Goal: Task Accomplishment & Management: Manage account settings

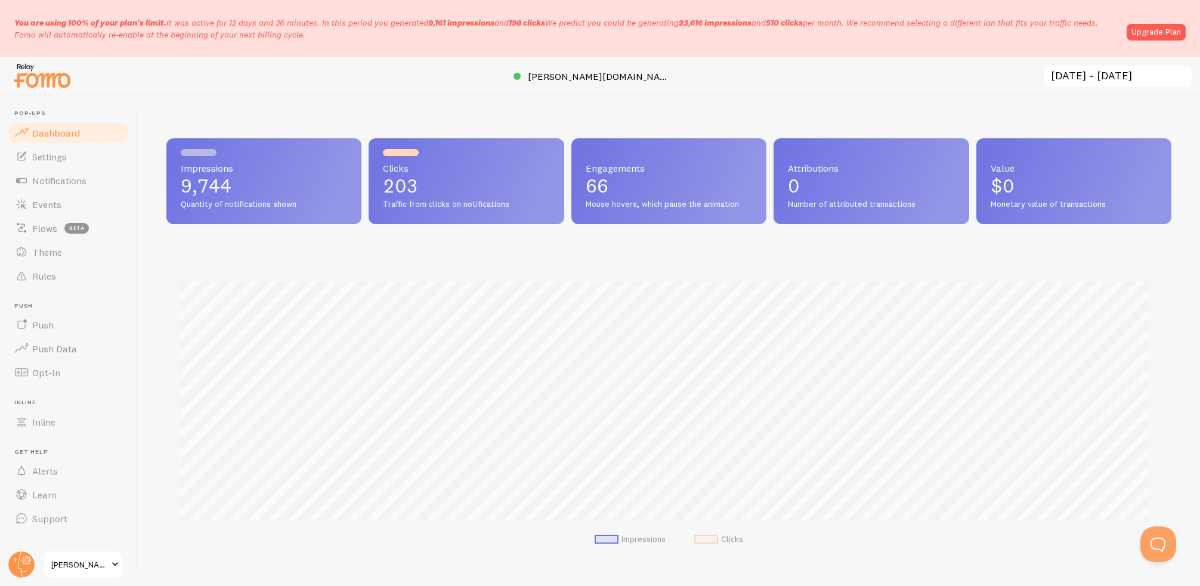
scroll to position [313, 995]
click at [47, 357] on link "Push Data" at bounding box center [68, 349] width 123 height 24
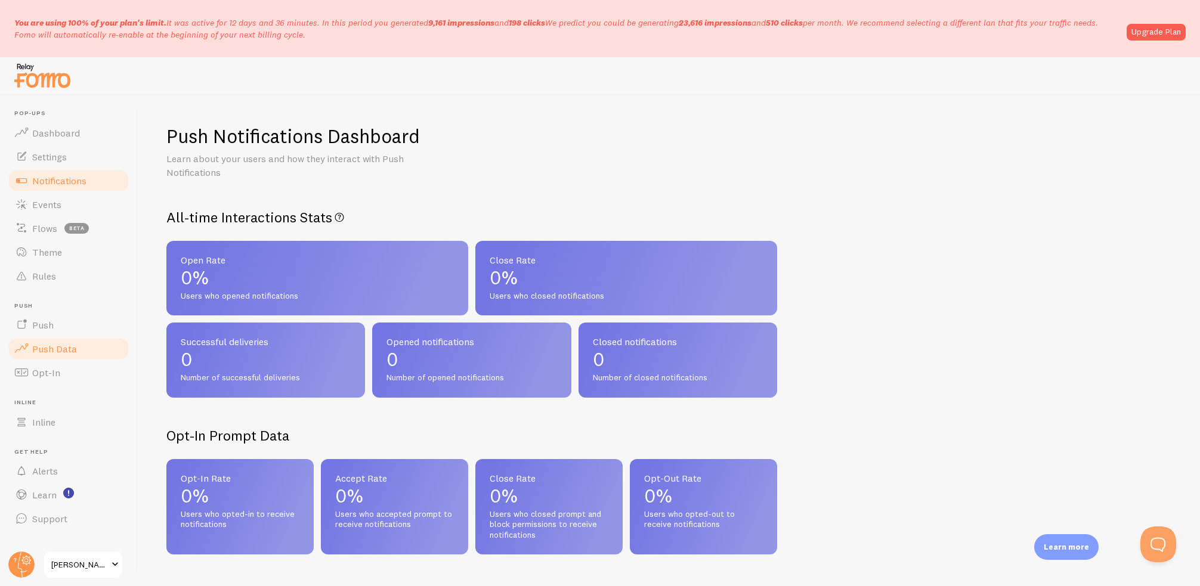
click at [61, 183] on span "Notifications" at bounding box center [59, 181] width 54 height 12
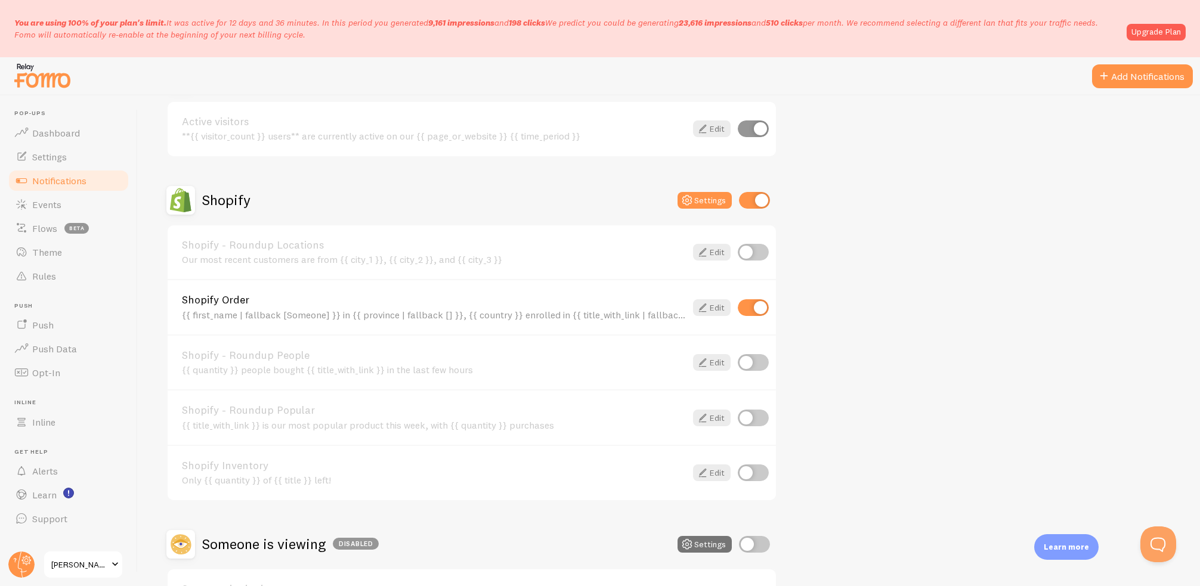
scroll to position [551, 0]
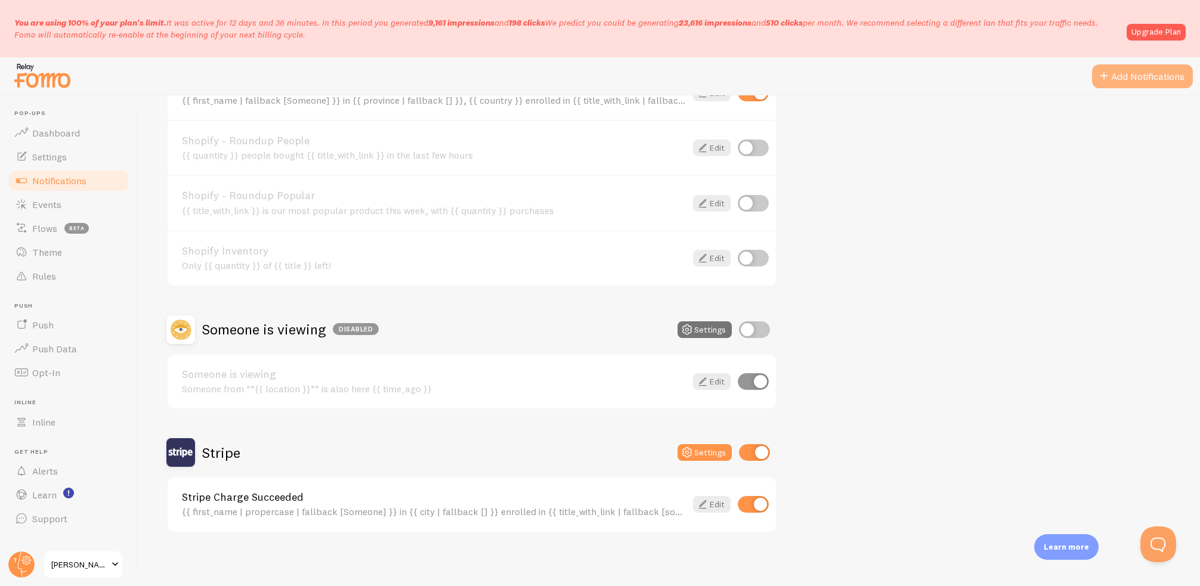
click at [1139, 83] on button "Add Notifications" at bounding box center [1142, 76] width 101 height 24
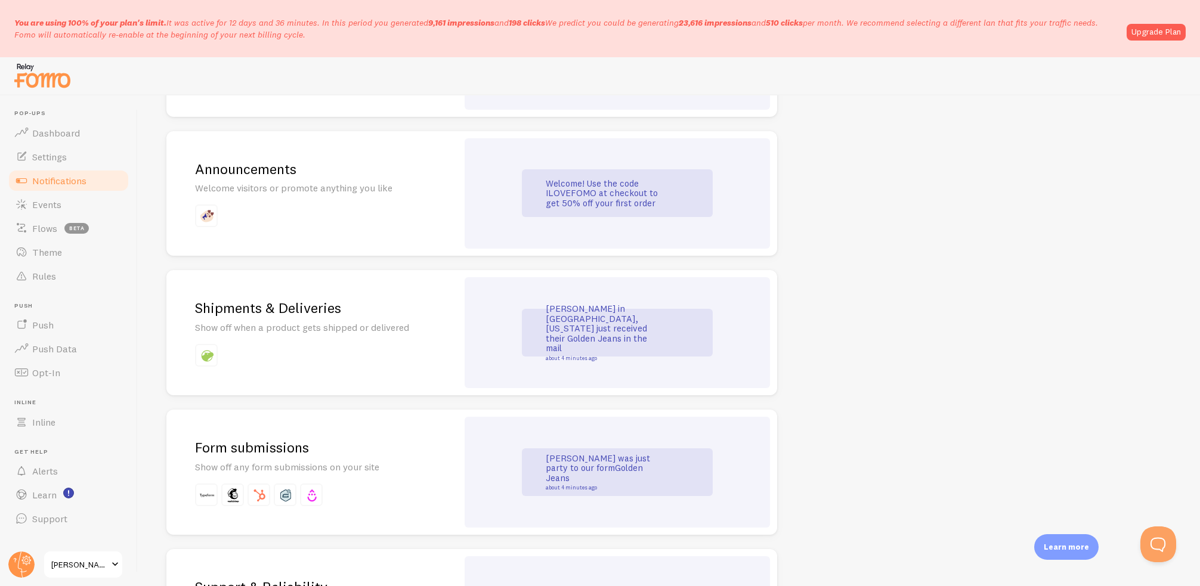
scroll to position [835, 0]
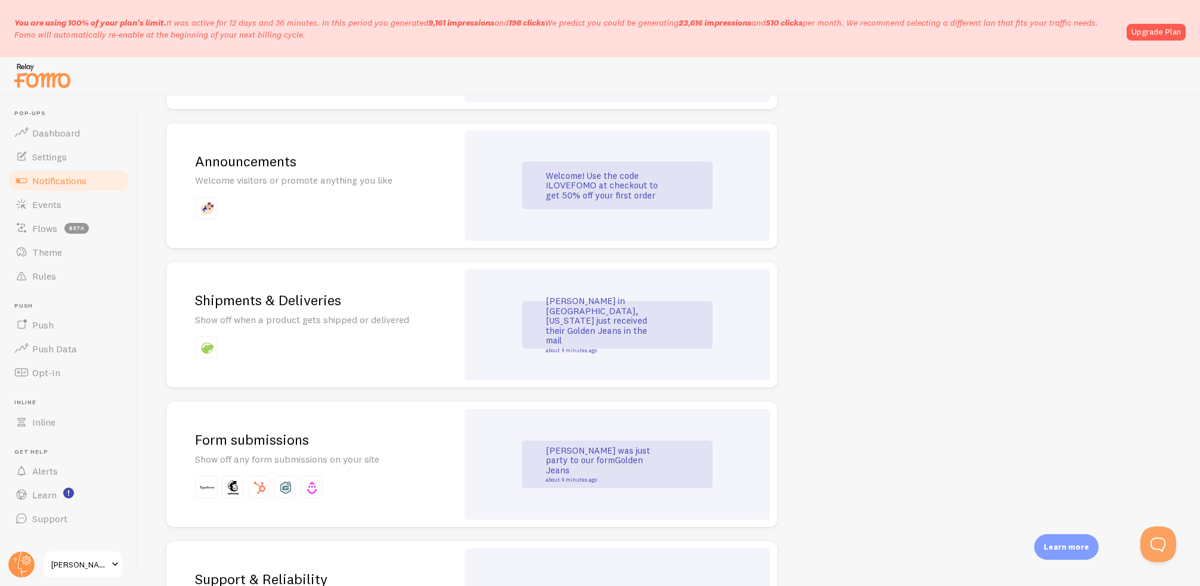
drag, startPoint x: 638, startPoint y: 188, endPoint x: 651, endPoint y: 188, distance: 13.7
click at [638, 188] on p "Welcome! Use the code ILOVEFOMO at checkout to get 50% off your first order" at bounding box center [605, 186] width 119 height 30
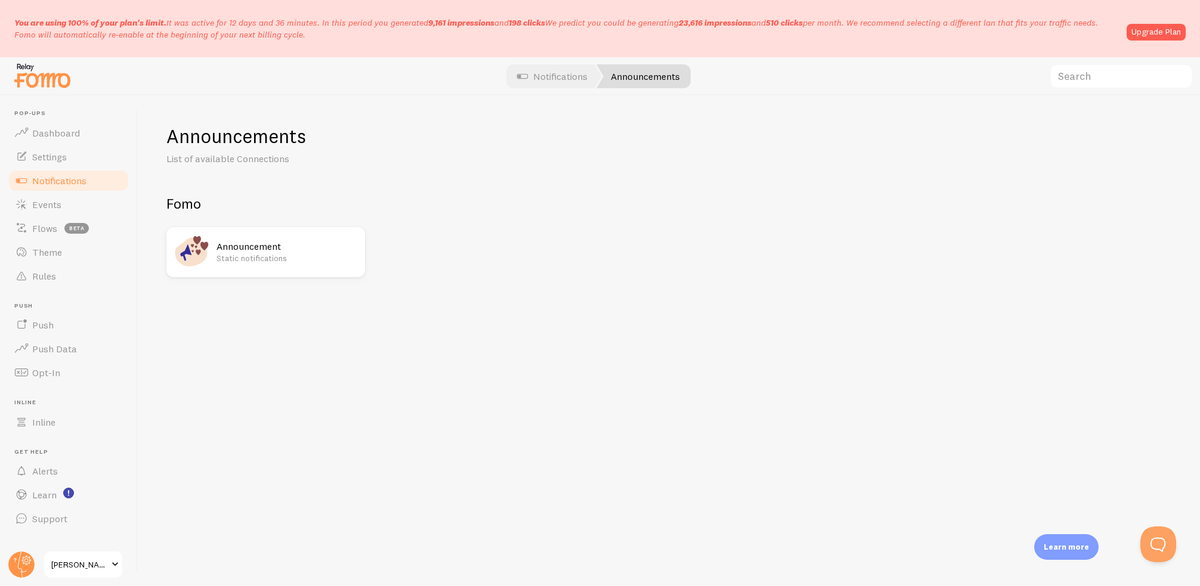
click at [304, 265] on div "Announcement Static notifications" at bounding box center [286, 252] width 141 height 36
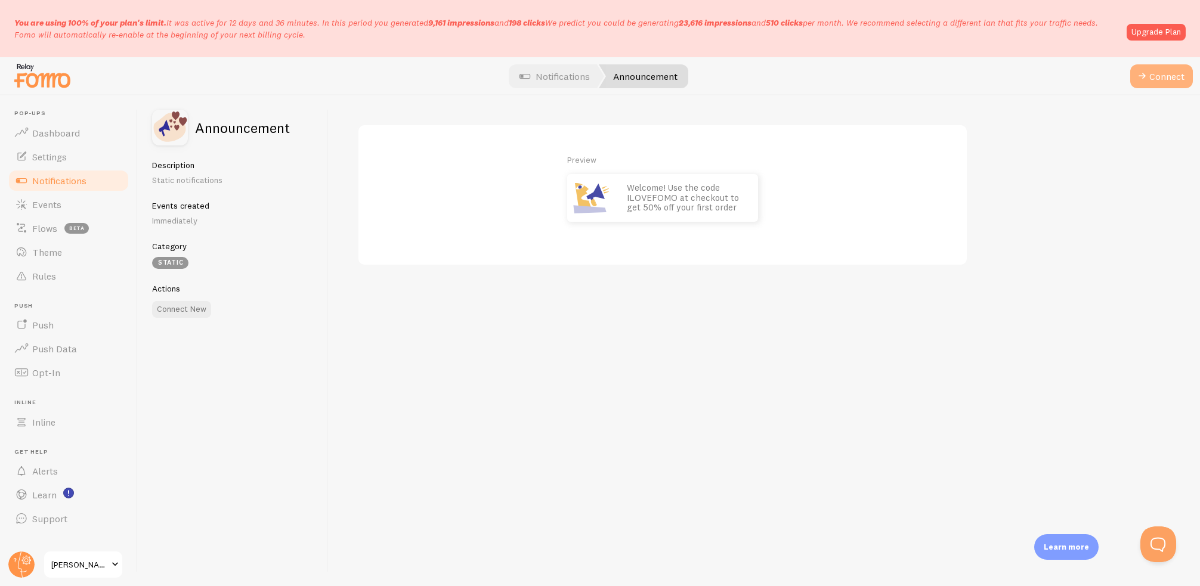
click at [1147, 81] on span at bounding box center [1142, 76] width 14 height 14
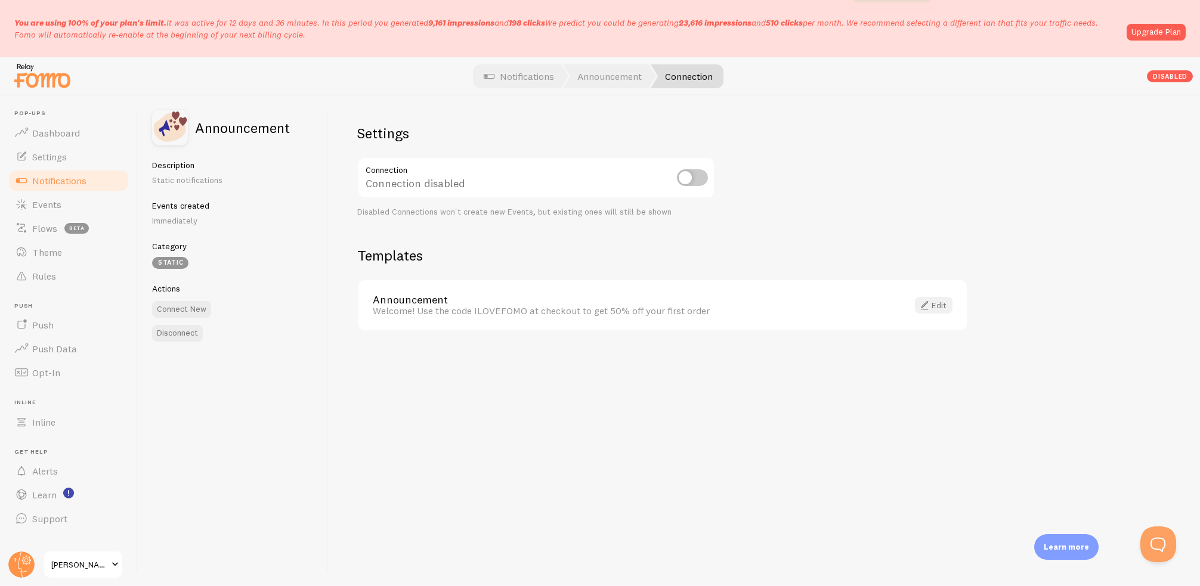
click at [939, 307] on link "Edit" at bounding box center [934, 305] width 38 height 17
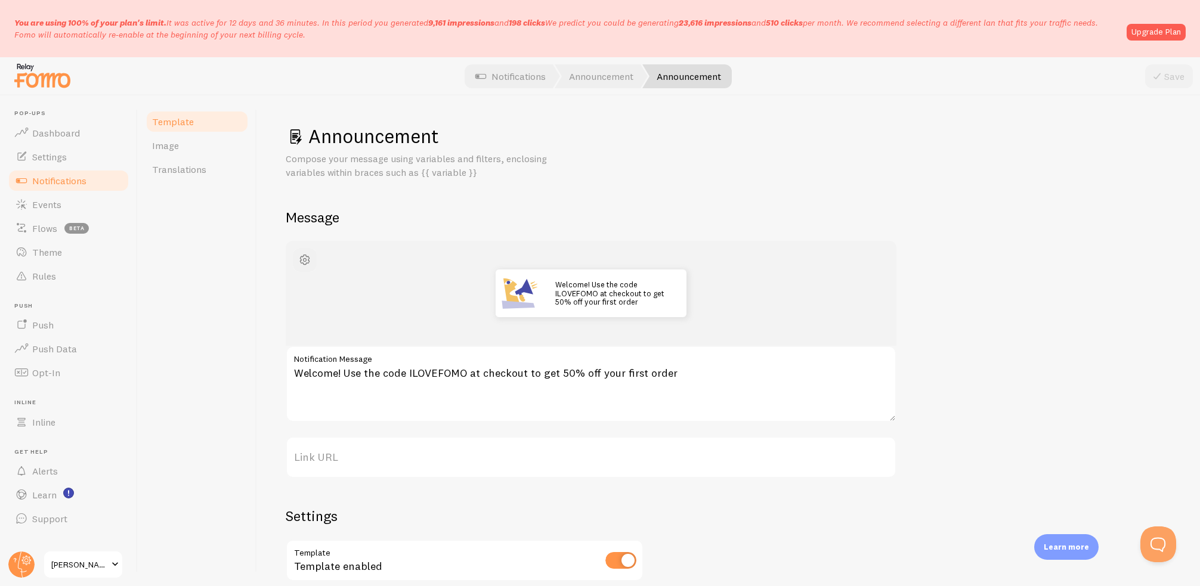
click at [303, 256] on span "button" at bounding box center [305, 260] width 14 height 14
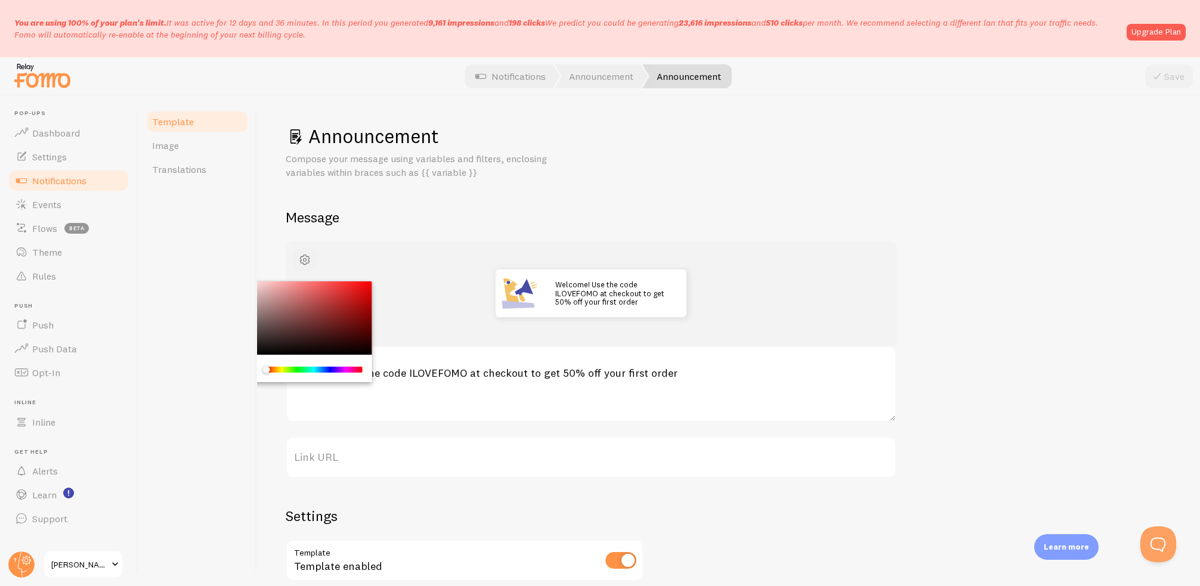
click at [303, 256] on span "button" at bounding box center [305, 260] width 14 height 14
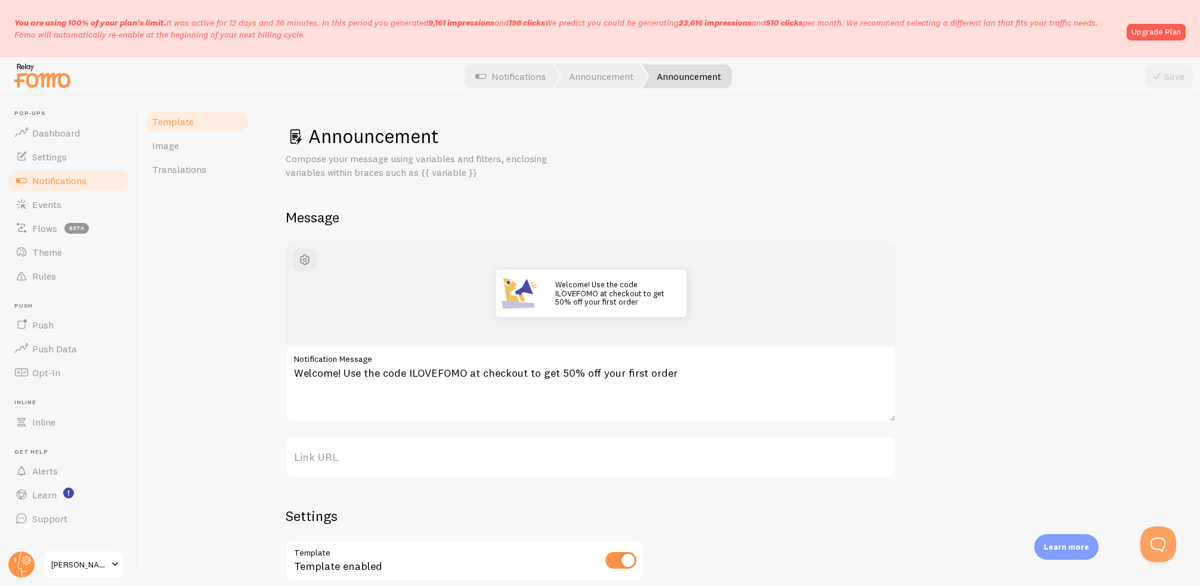
click at [678, 76] on link "Announcement" at bounding box center [686, 76] width 89 height 24
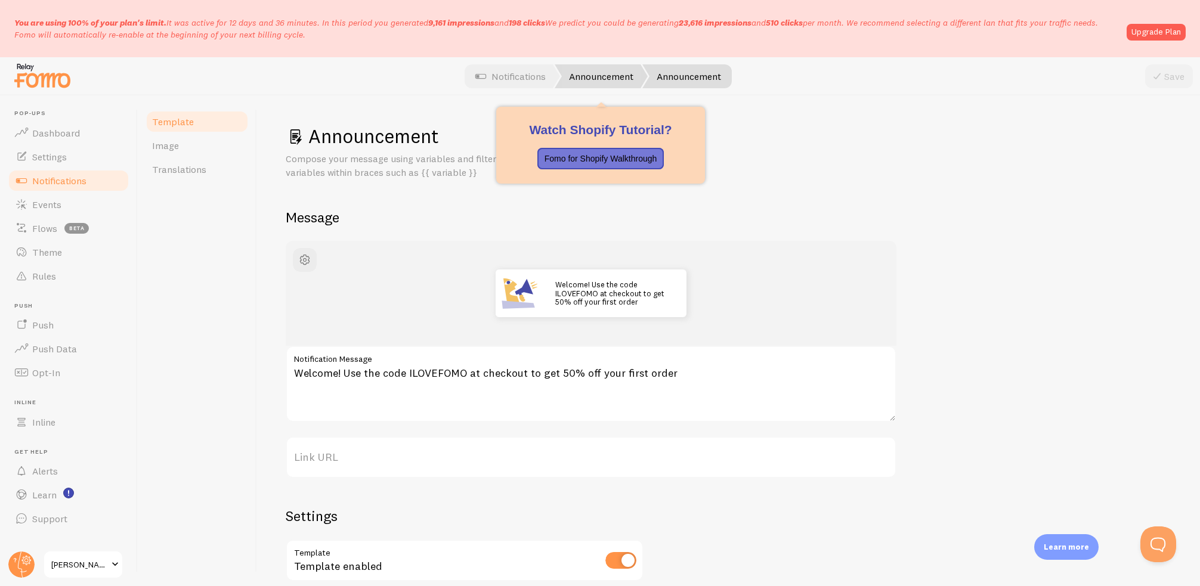
click at [607, 75] on link "Announcement" at bounding box center [601, 76] width 93 height 24
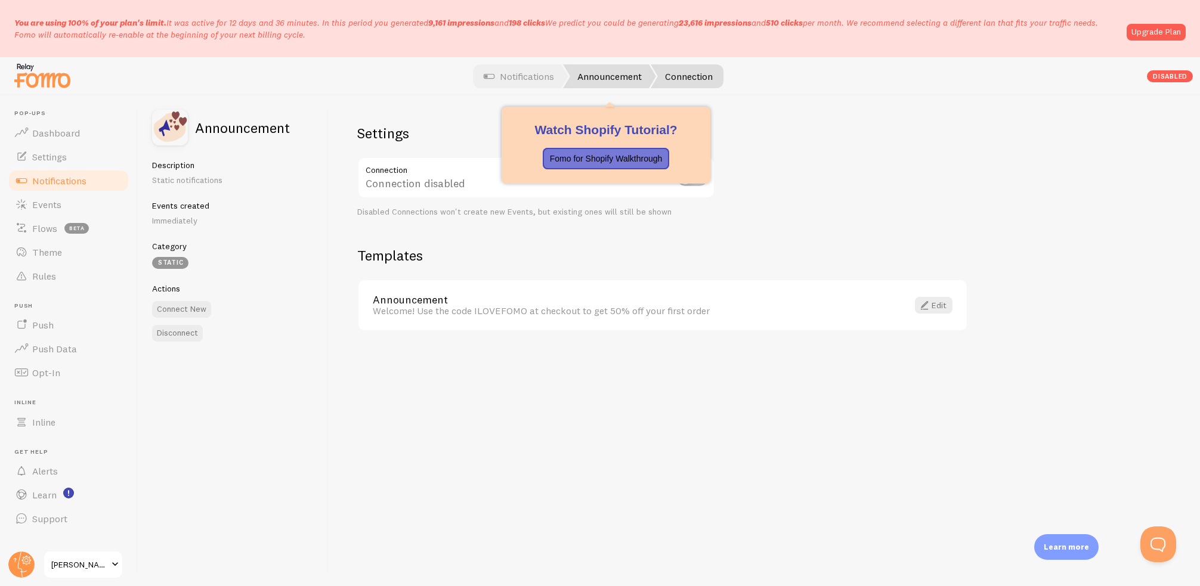
click at [608, 69] on link "Announcement" at bounding box center [609, 76] width 93 height 24
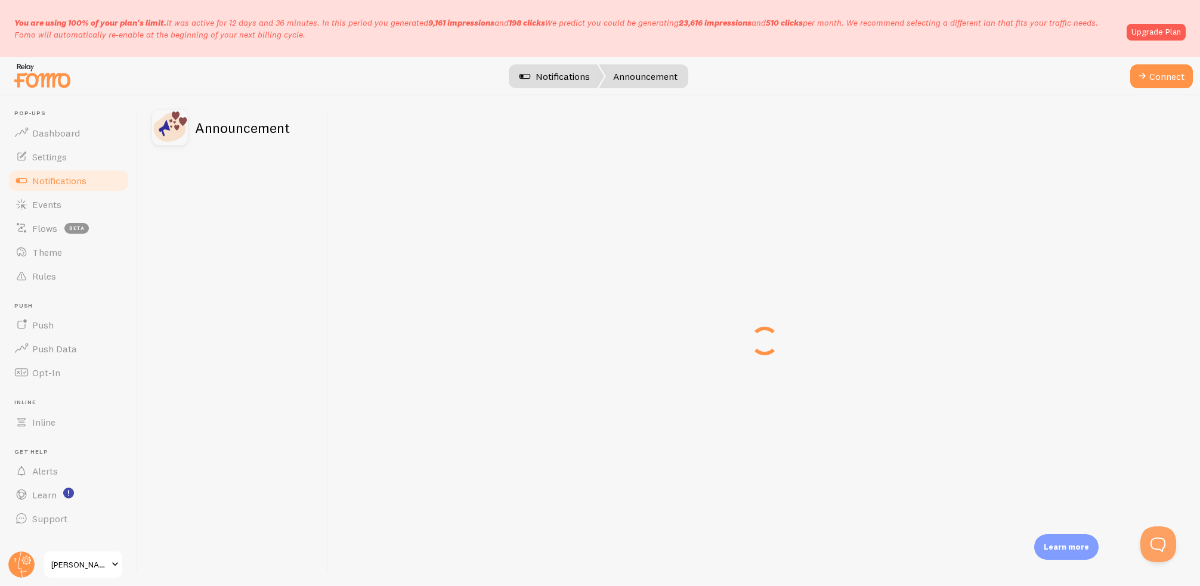
click at [559, 78] on link "Notifications" at bounding box center [554, 76] width 99 height 24
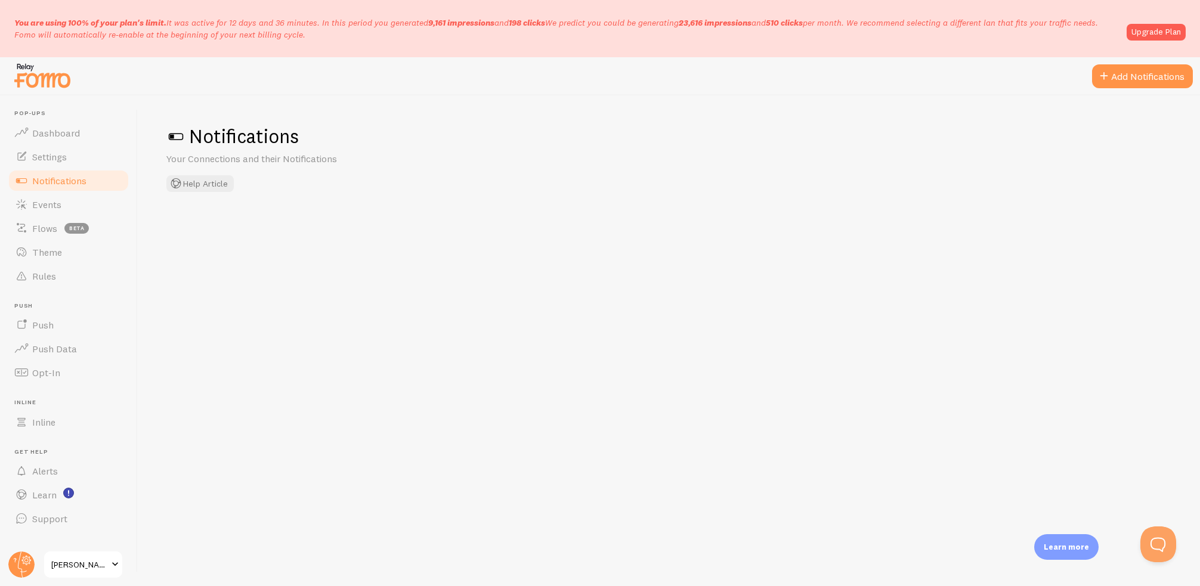
checkbox input "false"
checkbox input "true"
checkbox input "false"
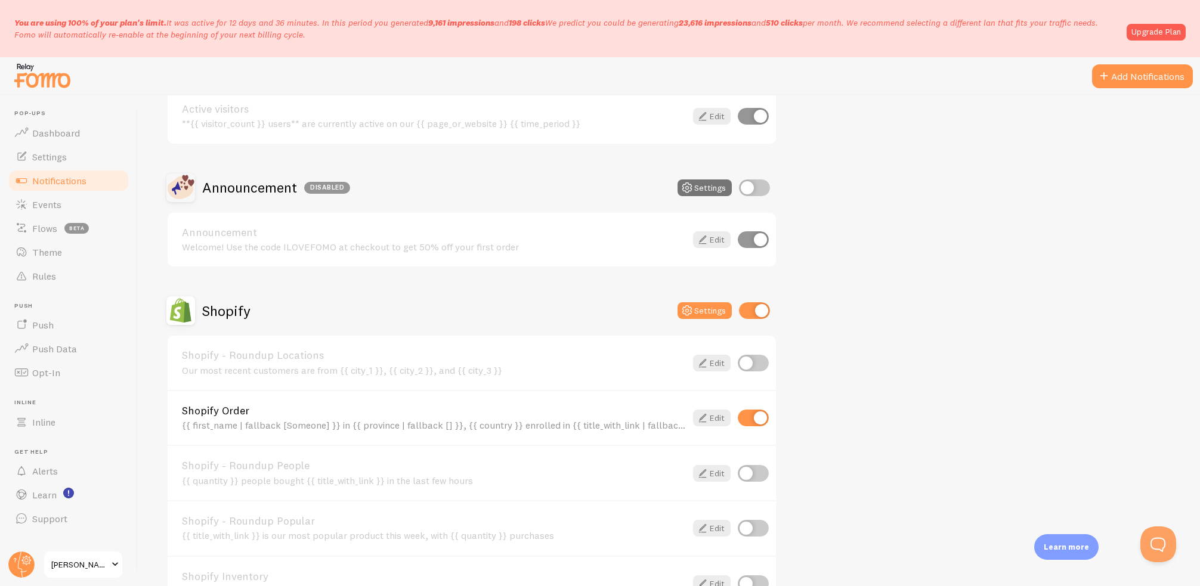
scroll to position [298, 0]
